Goal: Task Accomplishment & Management: Use online tool/utility

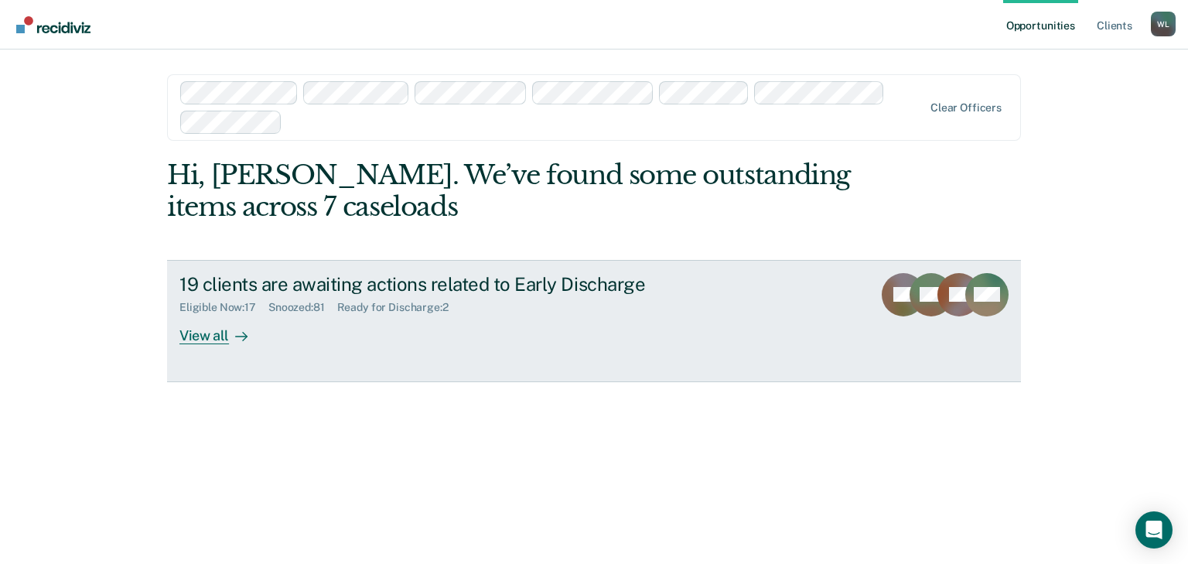
click at [220, 332] on div "View all" at bounding box center [222, 329] width 87 height 30
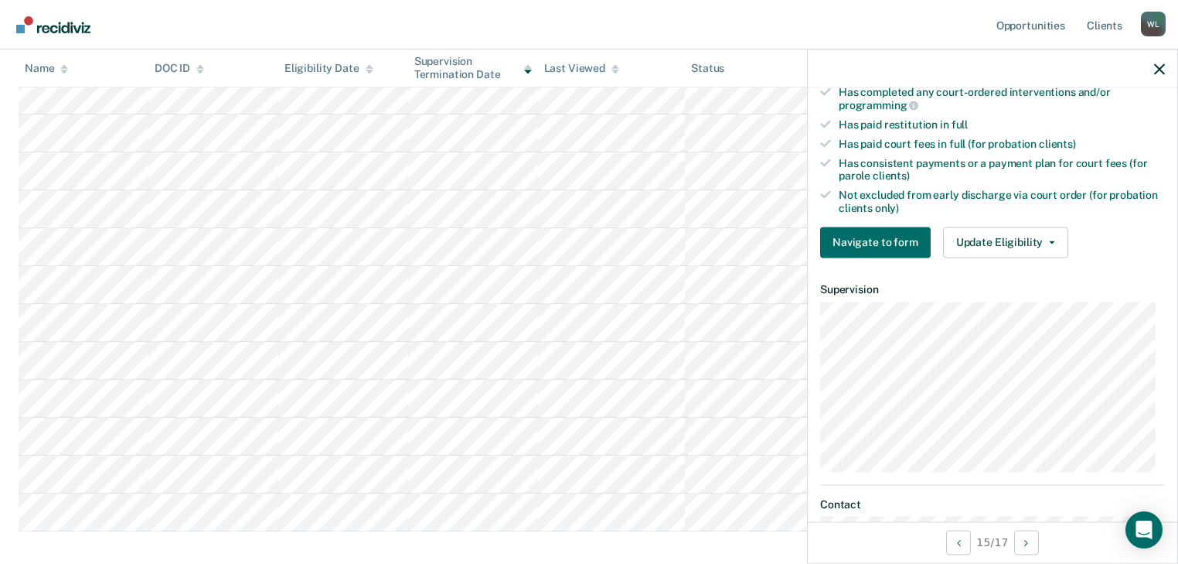
scroll to position [495, 0]
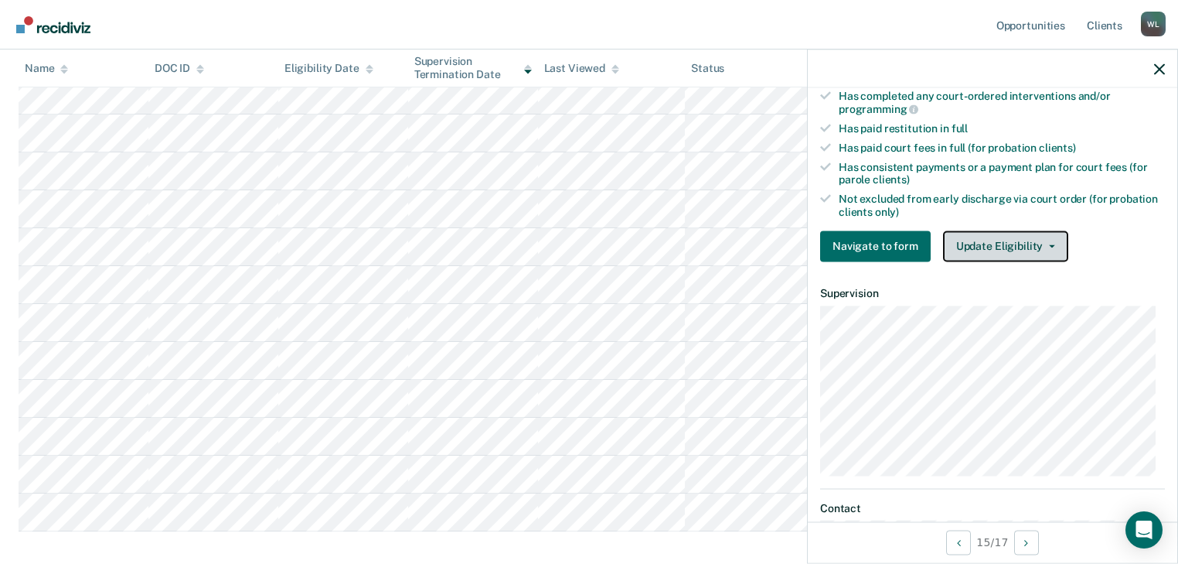
click at [1012, 235] on button "Update Eligibility" at bounding box center [1005, 245] width 125 height 31
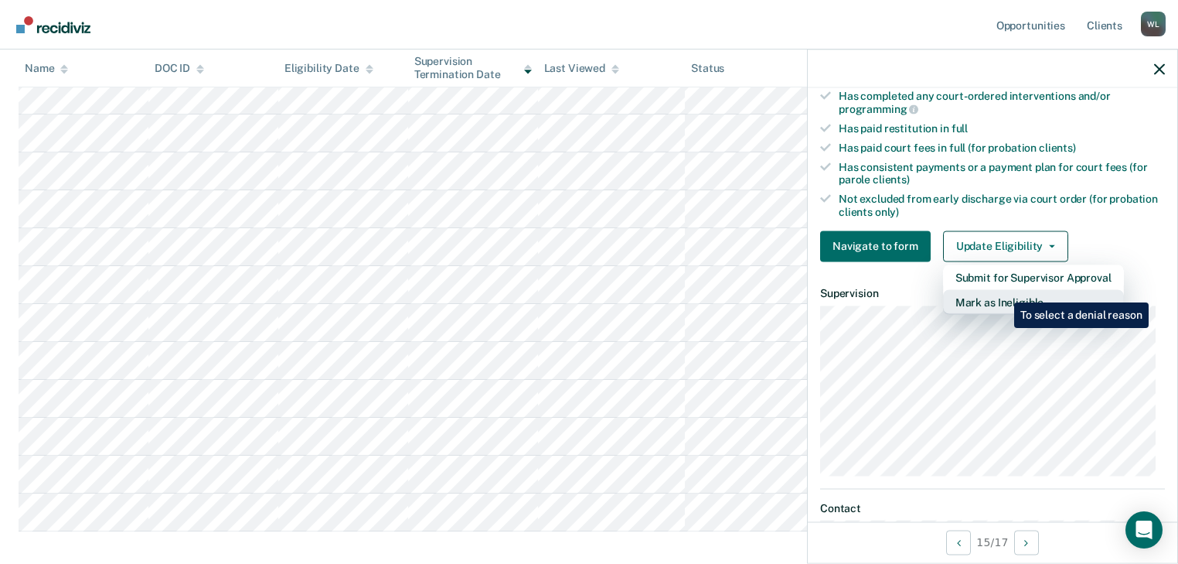
click at [1002, 291] on button "Mark as Ineligible" at bounding box center [1033, 301] width 181 height 25
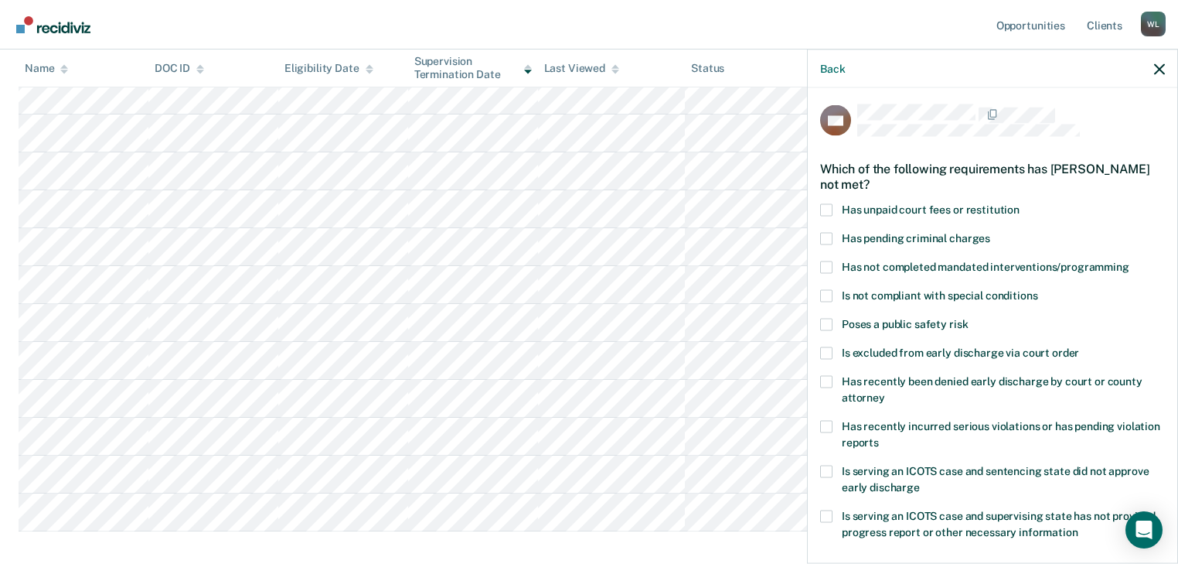
scroll to position [0, 0]
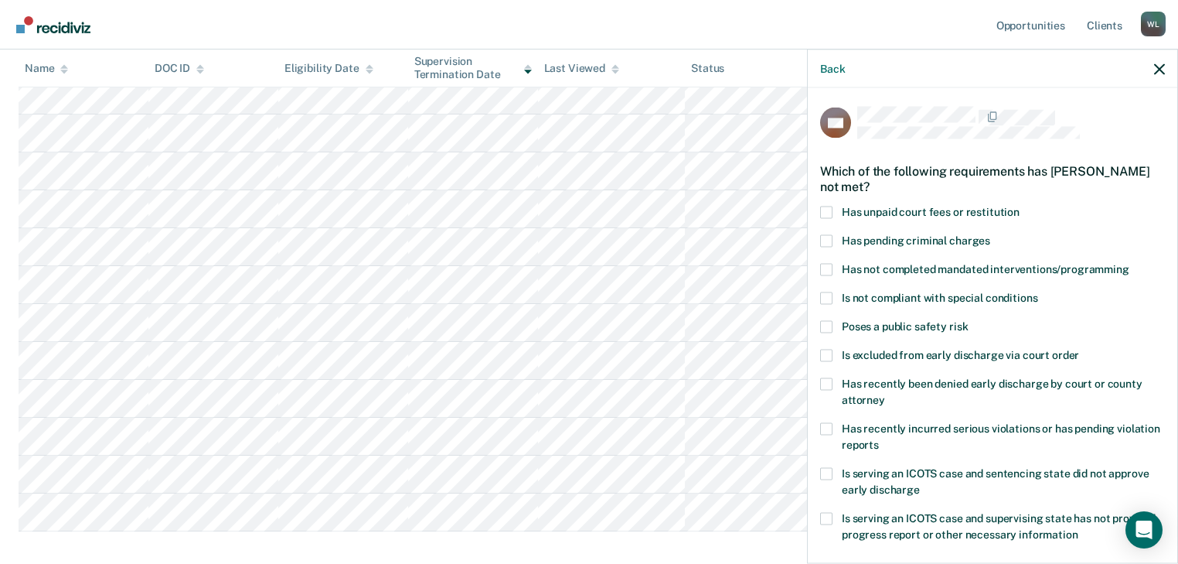
drag, startPoint x: 829, startPoint y: 237, endPoint x: 881, endPoint y: 235, distance: 51.8
click at [829, 236] on span at bounding box center [826, 240] width 12 height 12
click at [990, 234] on input "Has pending criminal charges" at bounding box center [990, 234] width 0 height 0
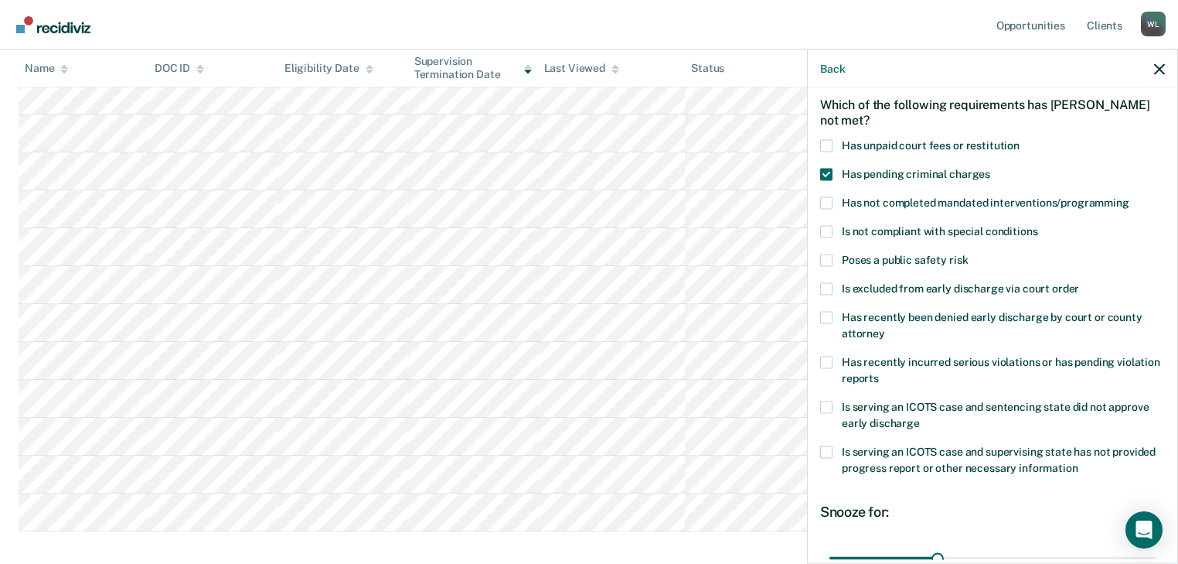
scroll to position [224, 0]
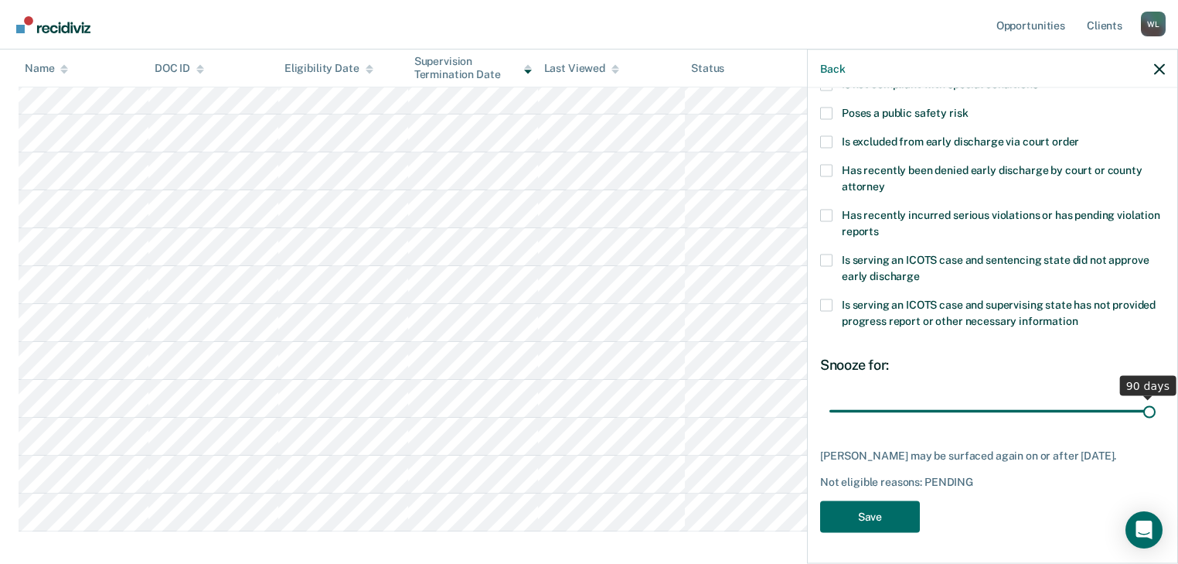
drag, startPoint x: 936, startPoint y: 397, endPoint x: 1092, endPoint y: 409, distance: 156.6
type input "90"
click at [1156, 397] on input "range" at bounding box center [993, 410] width 326 height 27
click at [857, 516] on button "Save" at bounding box center [870, 516] width 100 height 32
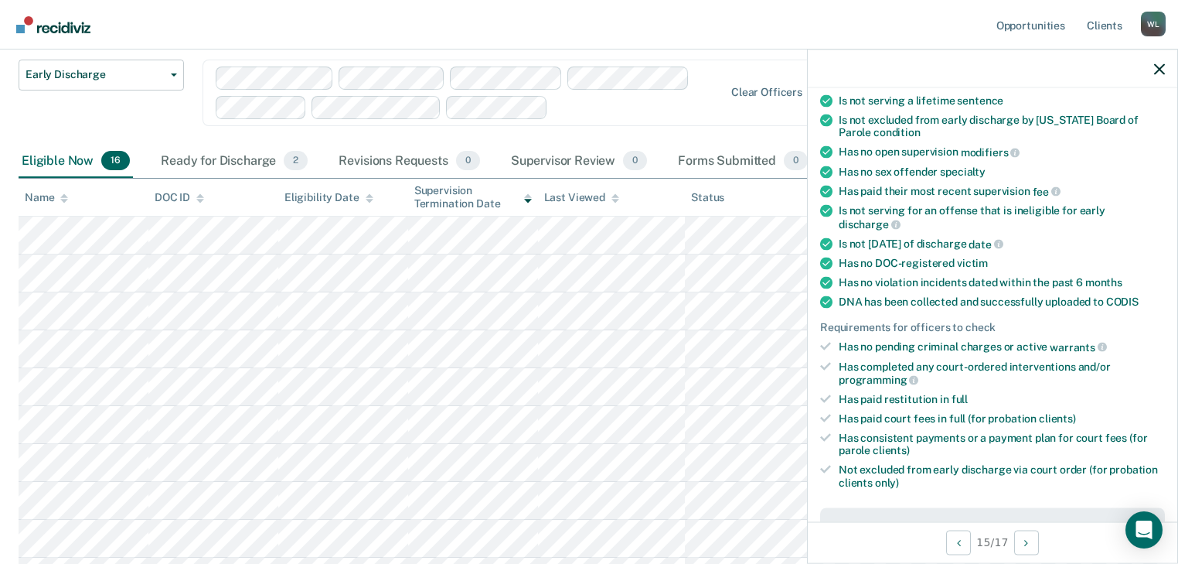
scroll to position [130, 0]
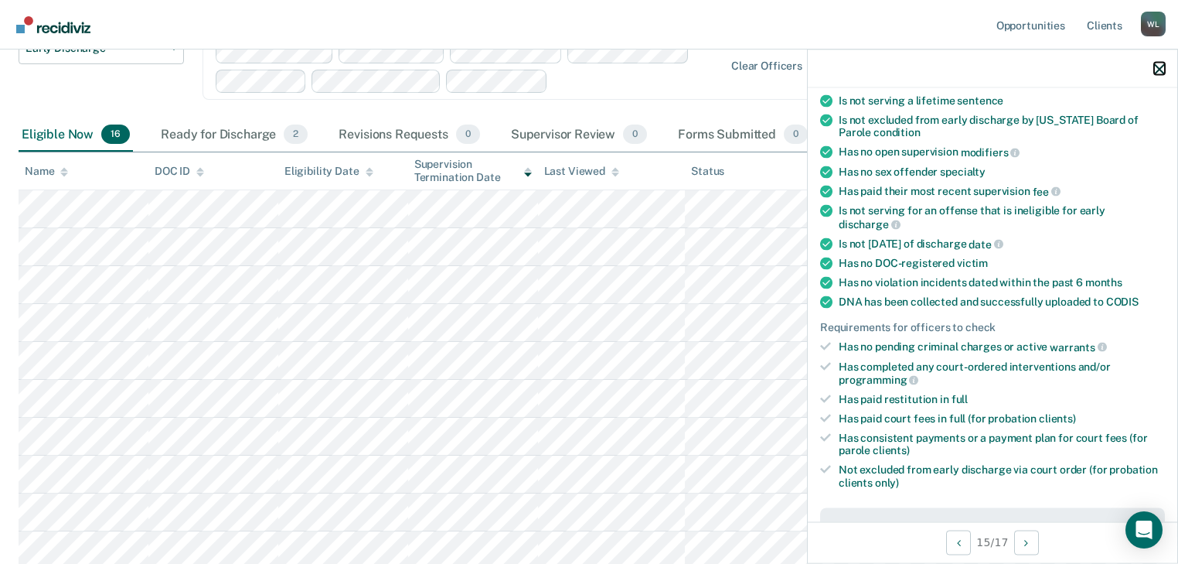
click at [1157, 66] on icon "button" at bounding box center [1159, 68] width 11 height 11
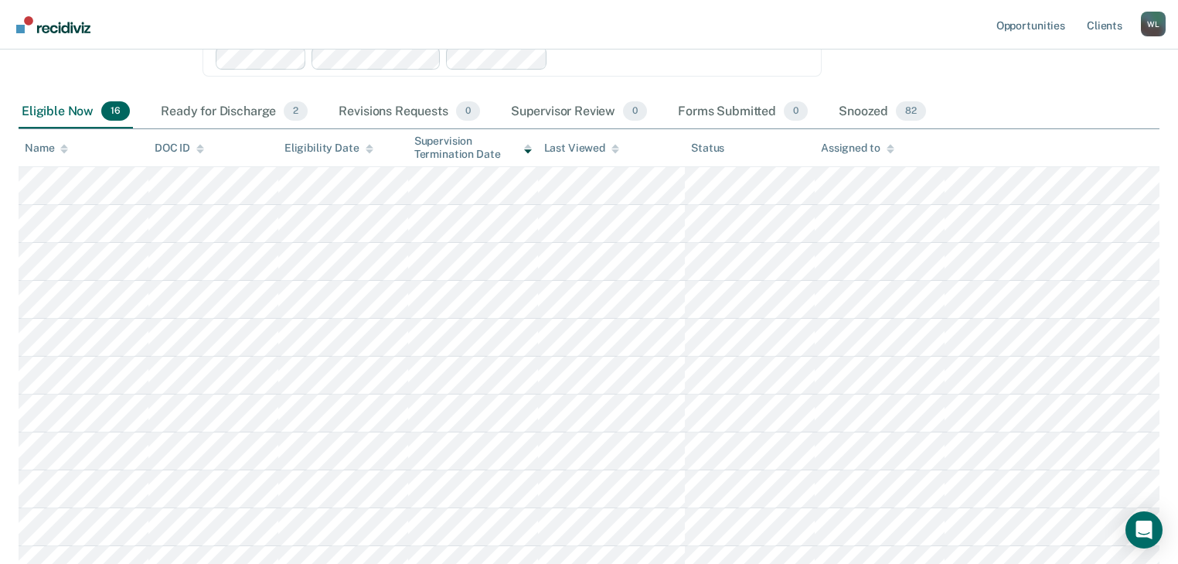
scroll to position [0, 0]
